Goal: Information Seeking & Learning: Understand process/instructions

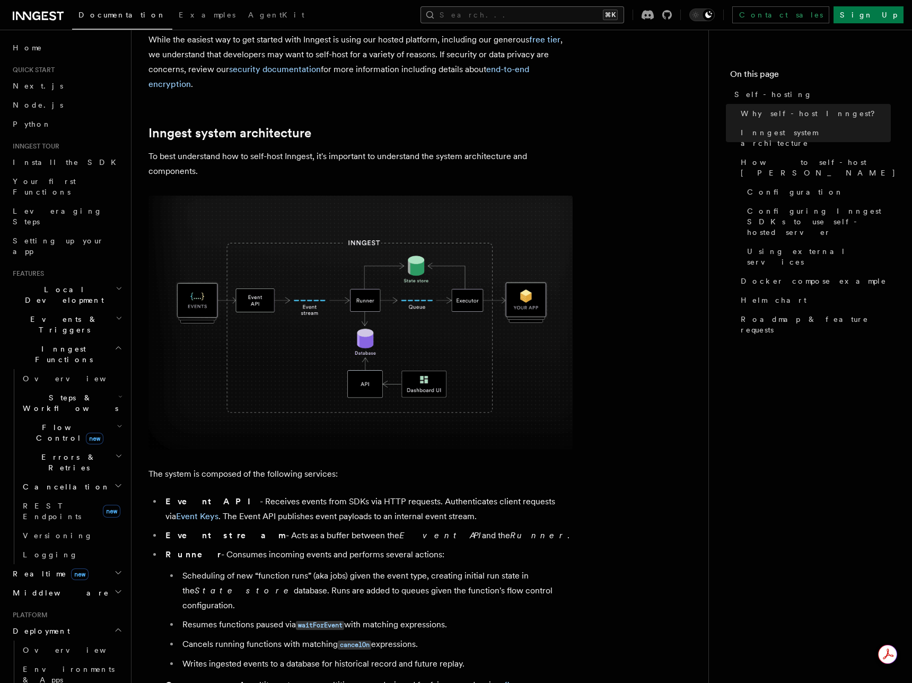
click at [623, 18] on button "Search... ⌘K" at bounding box center [522, 14] width 204 height 17
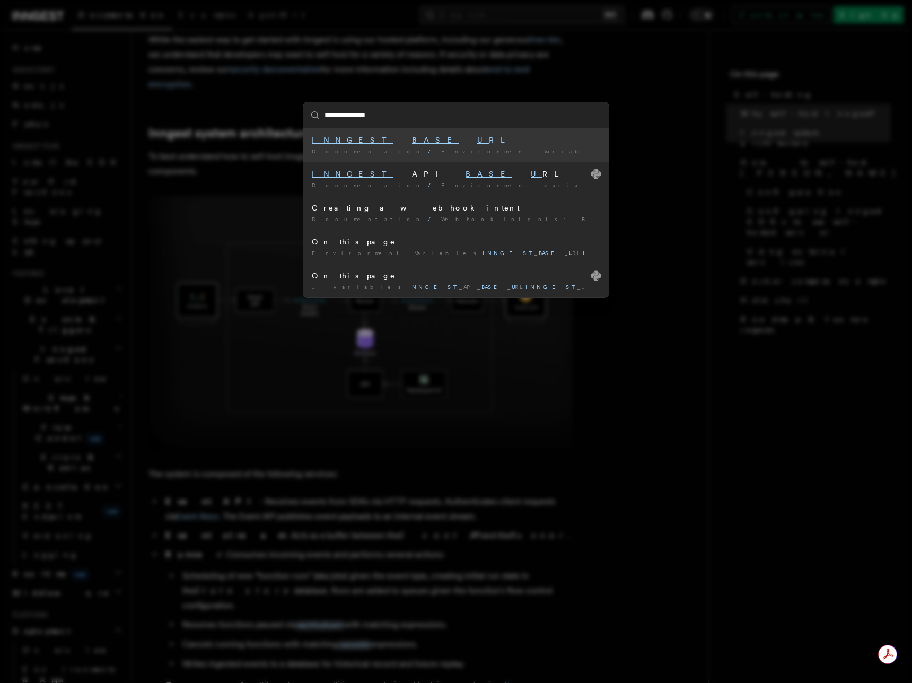
type input "**********"
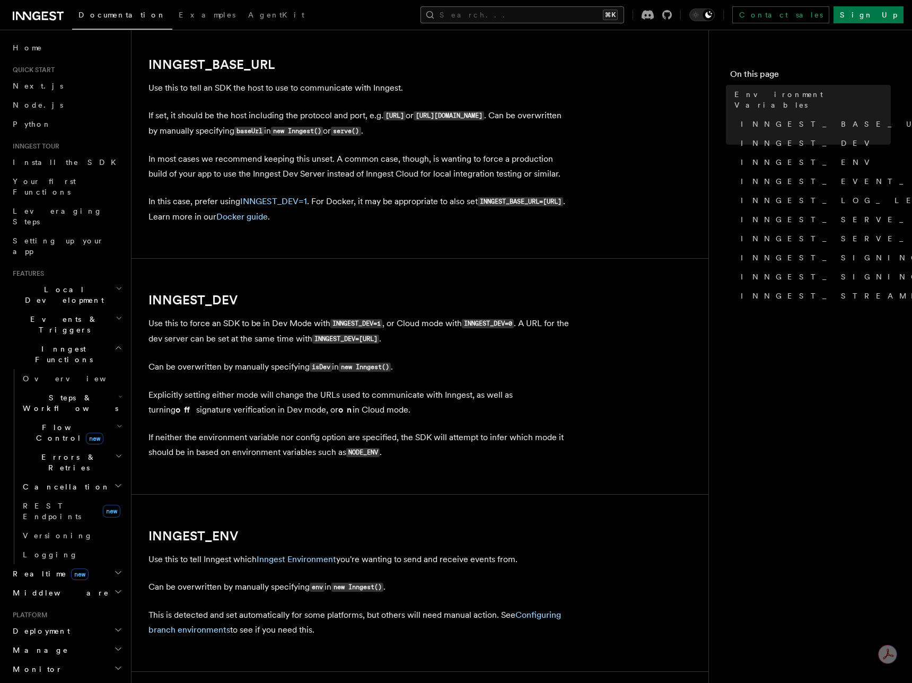
scroll to position [559, 0]
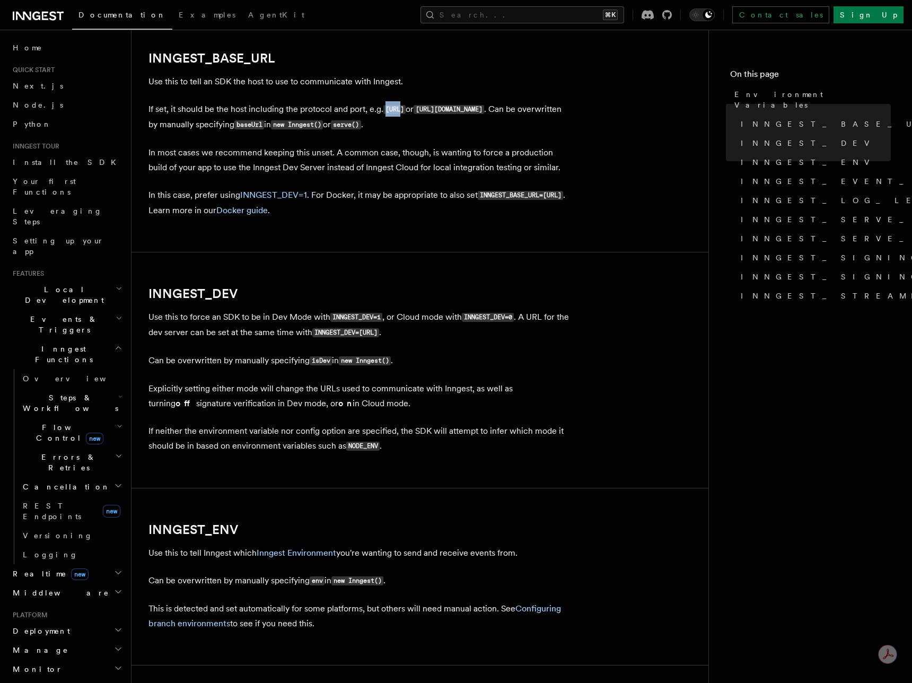
drag, startPoint x: 388, startPoint y: 110, endPoint x: 402, endPoint y: 110, distance: 14.3
click at [402, 110] on code "[URL]" at bounding box center [394, 109] width 22 height 9
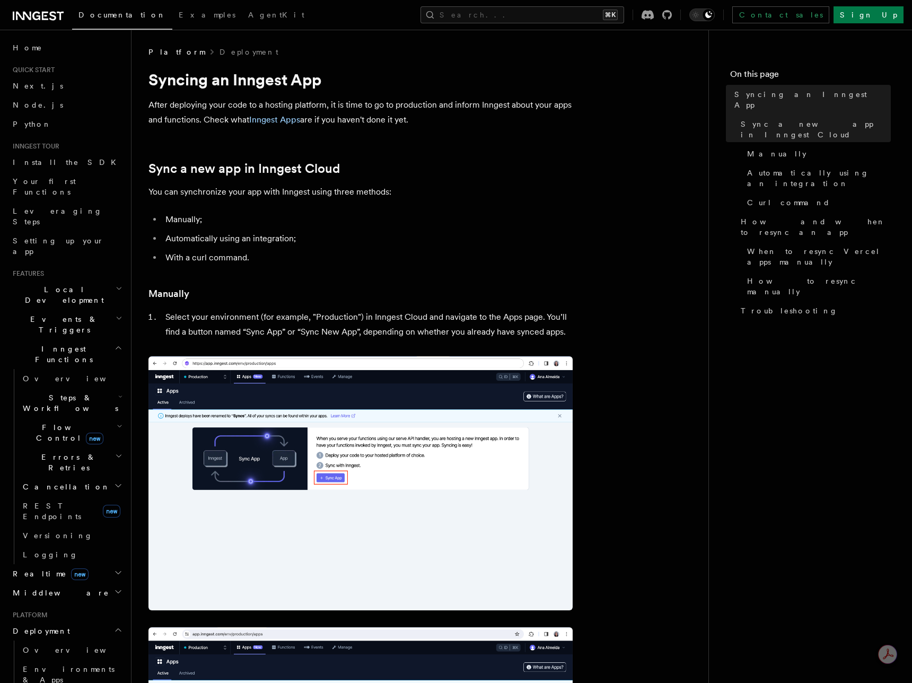
scroll to position [7, 0]
